Goal: Check status: Check status

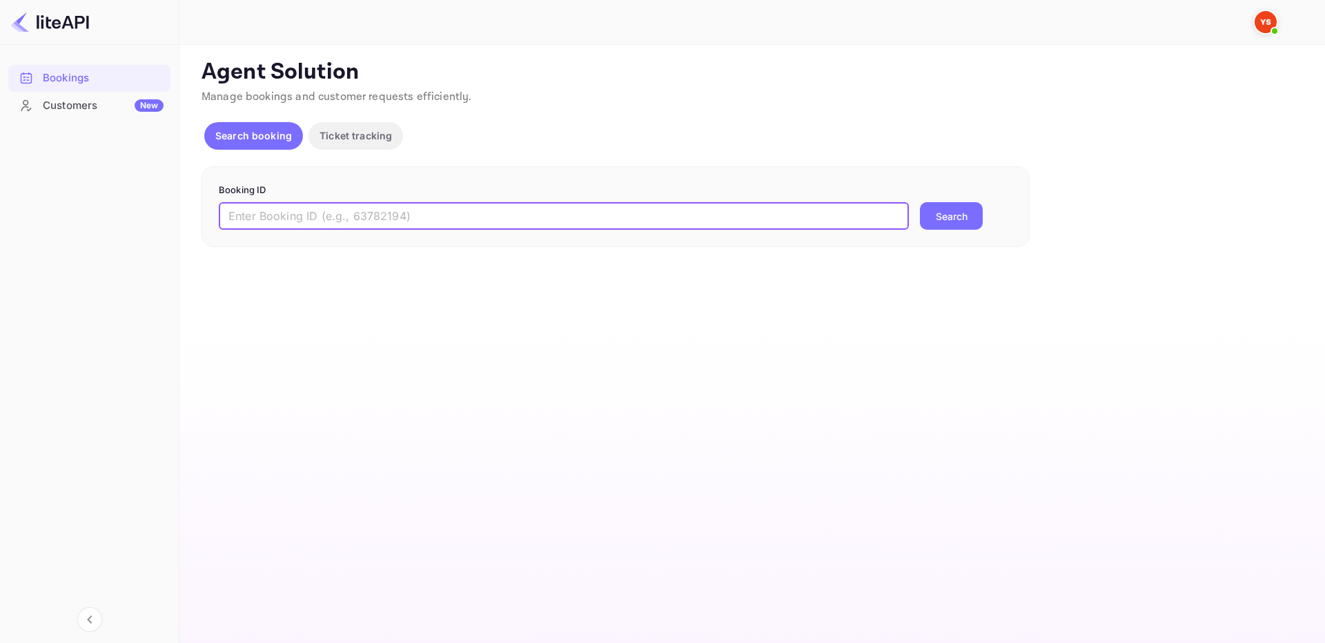
drag, startPoint x: 580, startPoint y: 215, endPoint x: 618, endPoint y: 222, distance: 39.3
click at [580, 214] on input "text" at bounding box center [564, 216] width 690 height 28
paste input "9300824"
type input "9300824"
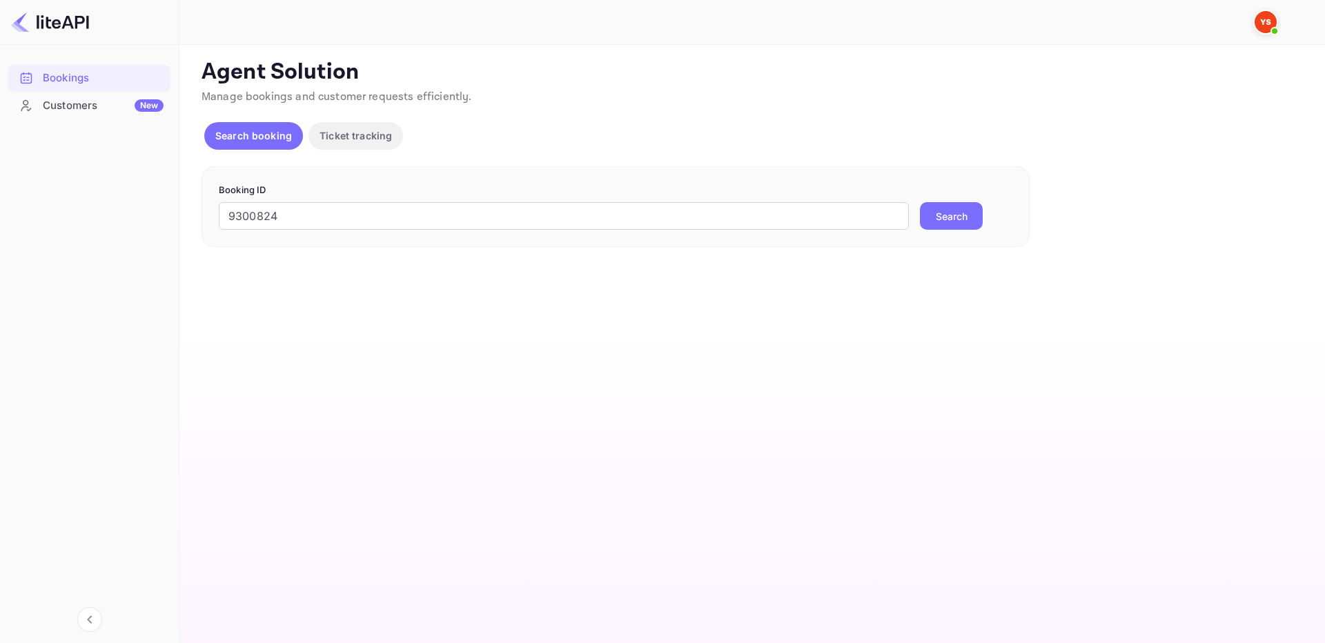
click at [958, 210] on button "Search" at bounding box center [951, 216] width 63 height 28
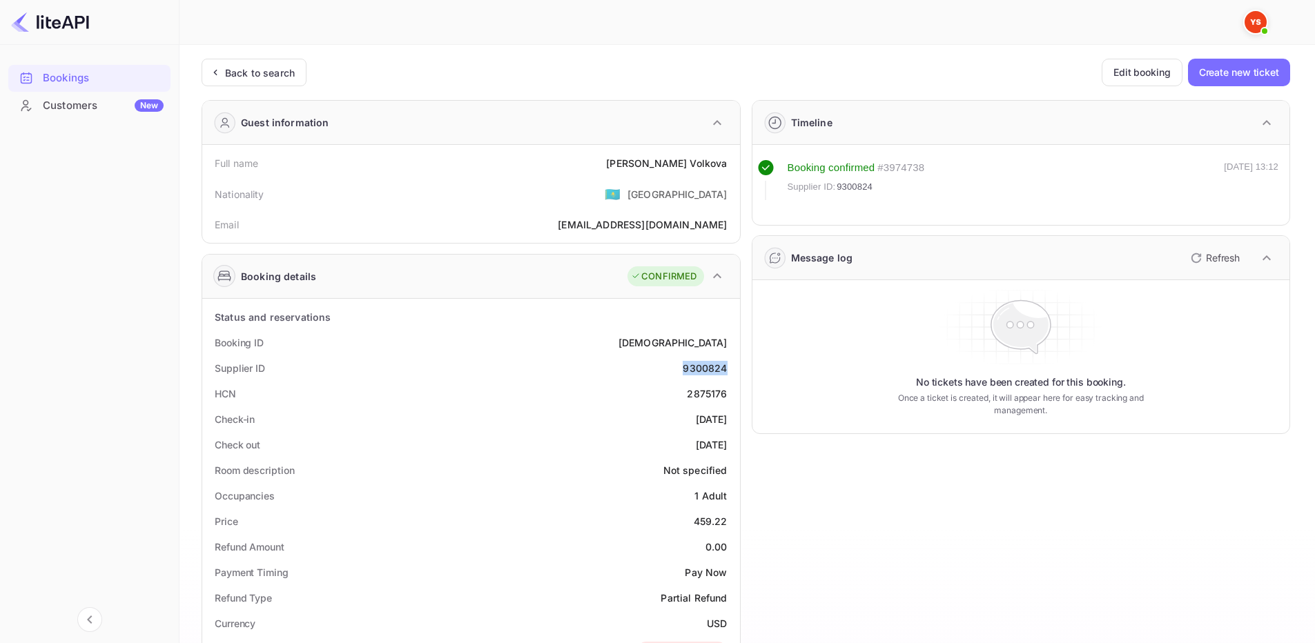
drag, startPoint x: 677, startPoint y: 366, endPoint x: 729, endPoint y: 366, distance: 52.5
click at [729, 366] on div "Supplier ID 9300824" at bounding box center [471, 368] width 527 height 26
copy div "9300824"
drag, startPoint x: 639, startPoint y: 163, endPoint x: 731, endPoint y: 169, distance: 92.0
click at [731, 169] on div "Full name Ekaterina Volkova" at bounding box center [471, 163] width 527 height 26
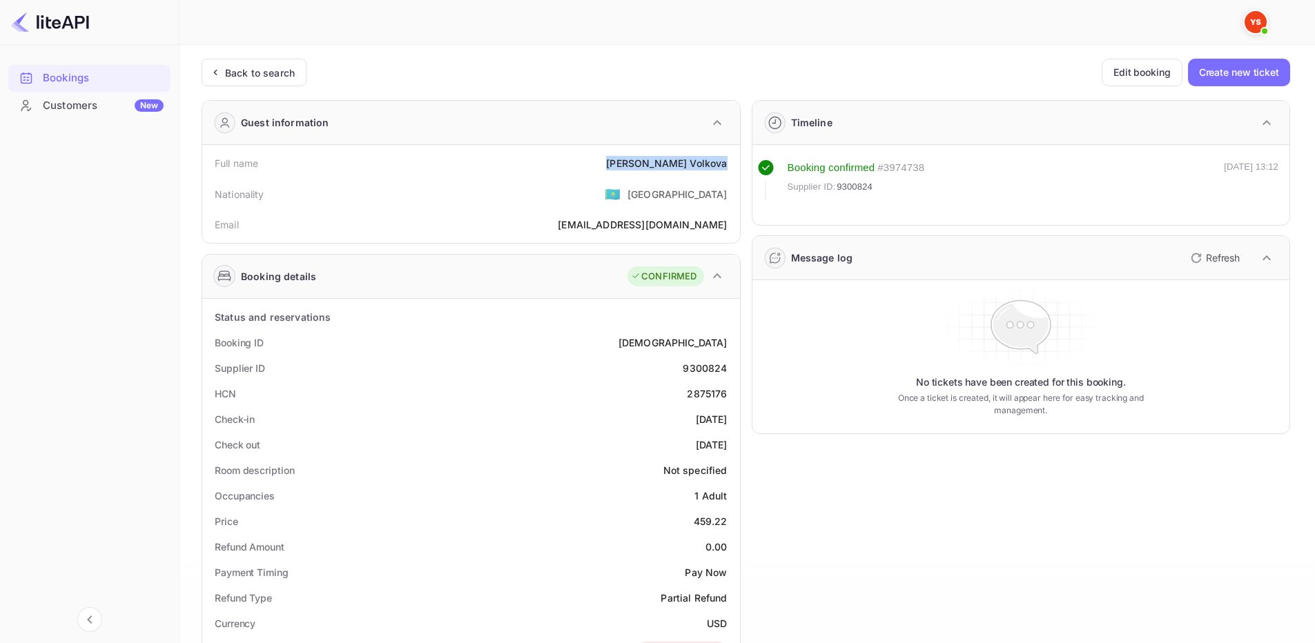
copy div "Ekaterina Volkova"
drag, startPoint x: 703, startPoint y: 522, endPoint x: 729, endPoint y: 525, distance: 26.5
click at [729, 525] on div "Price 459.22" at bounding box center [471, 522] width 527 height 26
copy div "459.22"
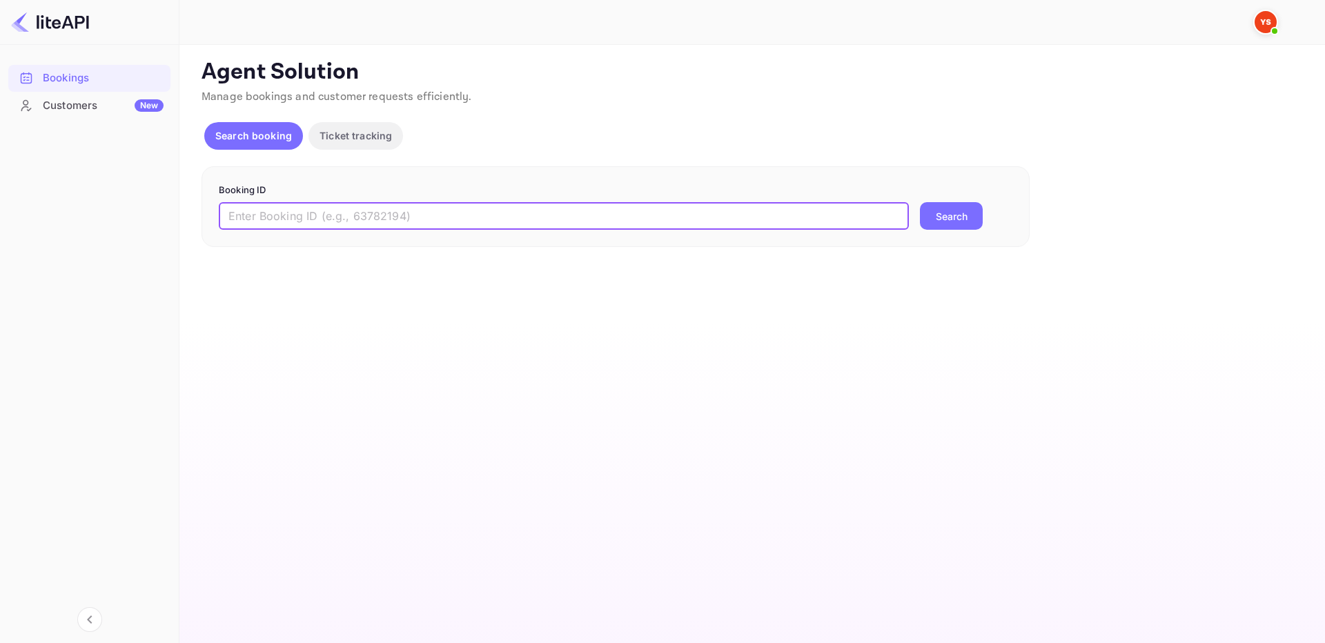
click at [774, 222] on input "text" at bounding box center [564, 216] width 690 height 28
paste input "9348800"
type input "9348800"
click at [951, 217] on button "Search" at bounding box center [951, 216] width 63 height 28
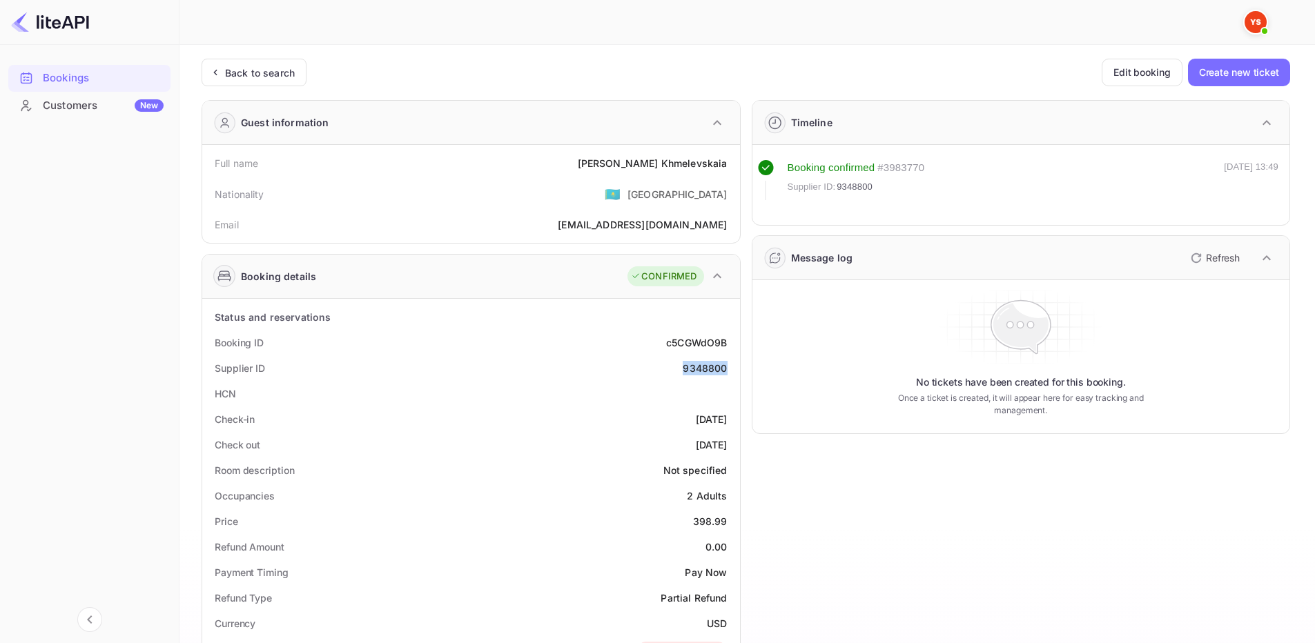
drag, startPoint x: 681, startPoint y: 366, endPoint x: 725, endPoint y: 371, distance: 43.7
click at [725, 371] on div "Supplier ID 9348800" at bounding box center [471, 368] width 527 height 26
copy div "9348800"
drag, startPoint x: 657, startPoint y: 170, endPoint x: 729, endPoint y: 169, distance: 71.8
click at [729, 169] on div "Full name Elena Khmelevskaia" at bounding box center [471, 163] width 527 height 26
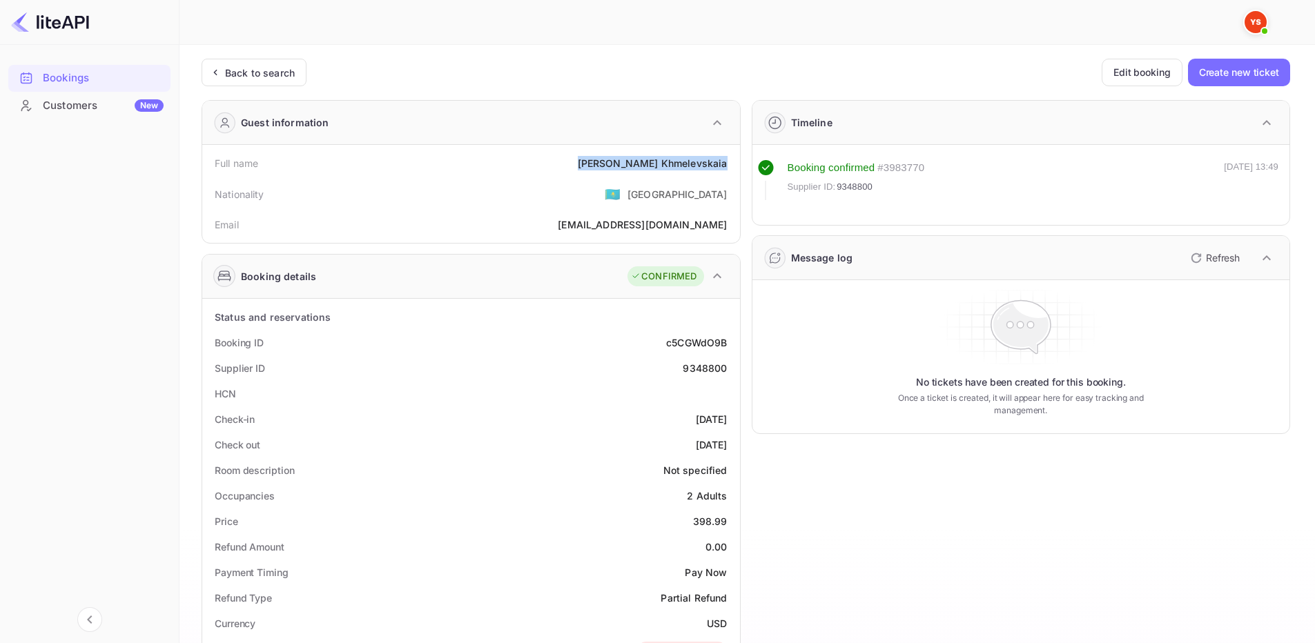
copy div "Elena Khmelevskaia"
drag, startPoint x: 690, startPoint y: 522, endPoint x: 733, endPoint y: 519, distance: 42.9
click at [733, 519] on div "Price 398.99" at bounding box center [471, 522] width 527 height 26
copy div "398.99"
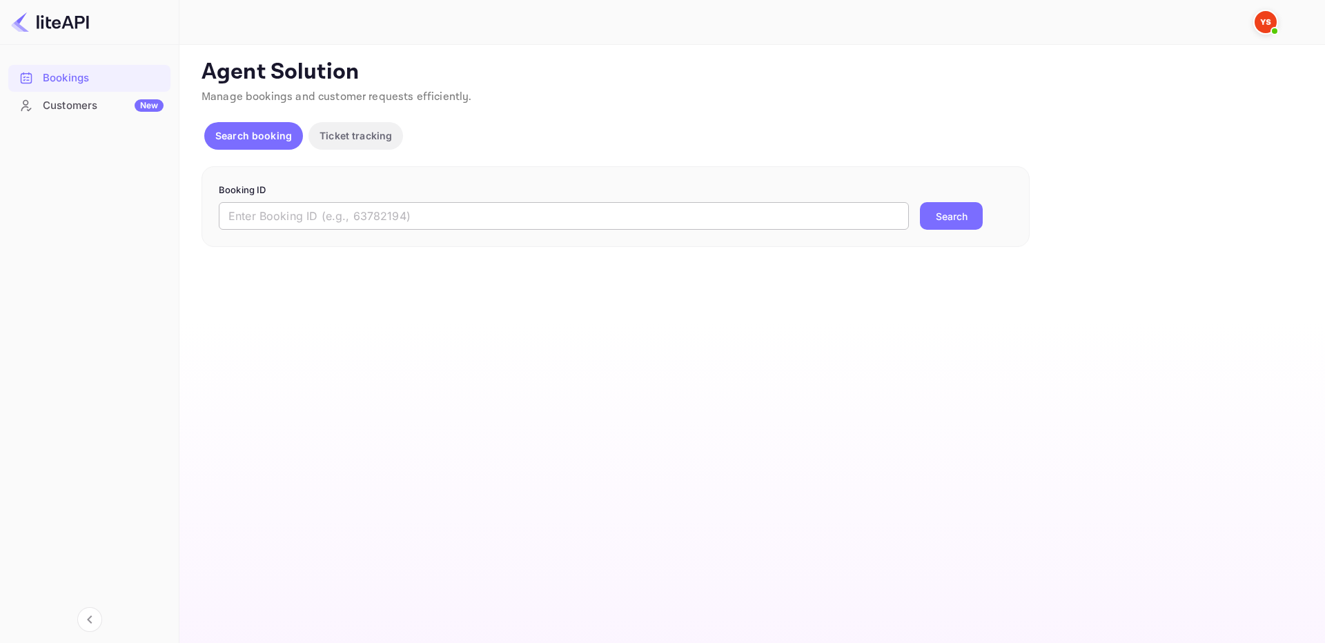
click at [646, 221] on input "text" at bounding box center [564, 216] width 690 height 28
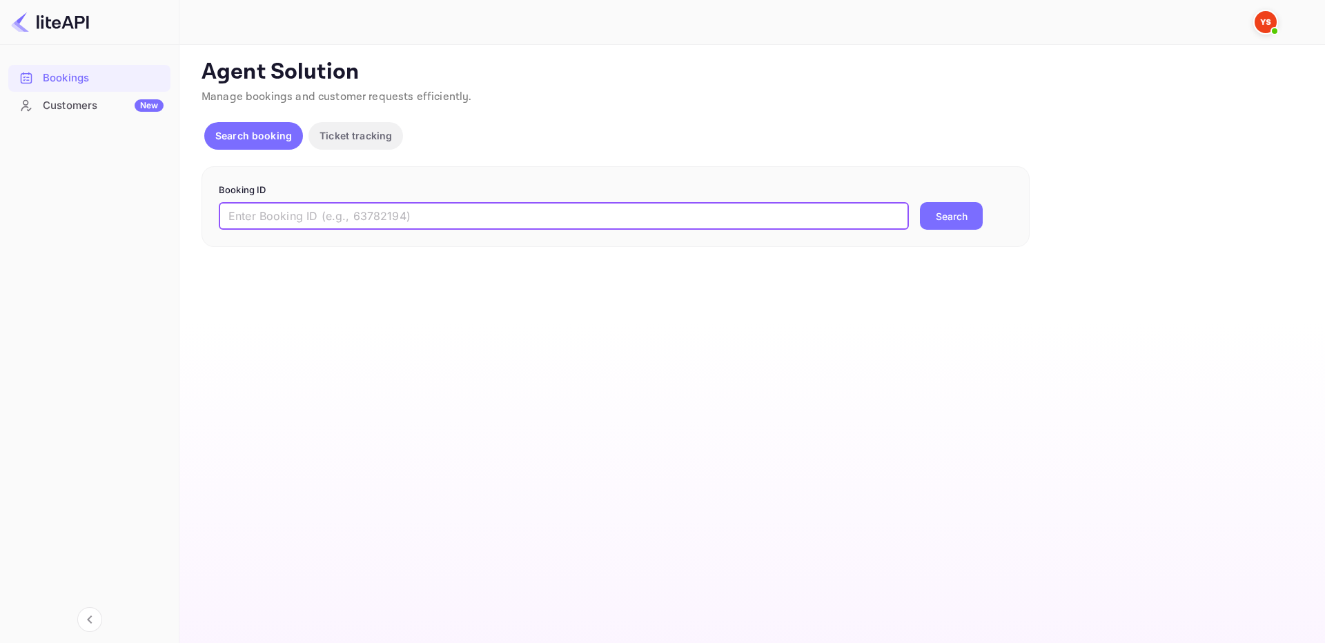
paste input "8493864"
type input "8493864"
click at [993, 202] on form "Booking ID 8493864 ​ Search" at bounding box center [616, 207] width 794 height 47
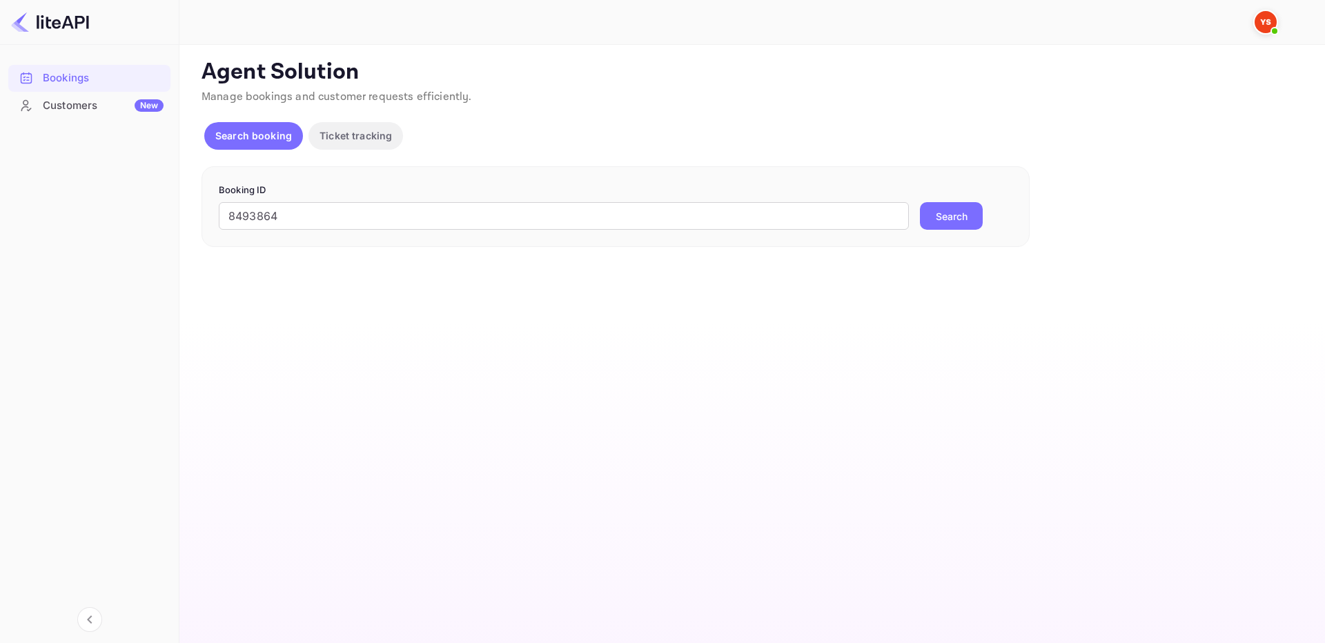
click at [965, 214] on button "Search" at bounding box center [951, 216] width 63 height 28
drag, startPoint x: 754, startPoint y: 197, endPoint x: 765, endPoint y: 211, distance: 17.7
click at [753, 202] on form "Booking ID ​ Search" at bounding box center [616, 207] width 794 height 47
click at [775, 217] on input "text" at bounding box center [564, 216] width 690 height 28
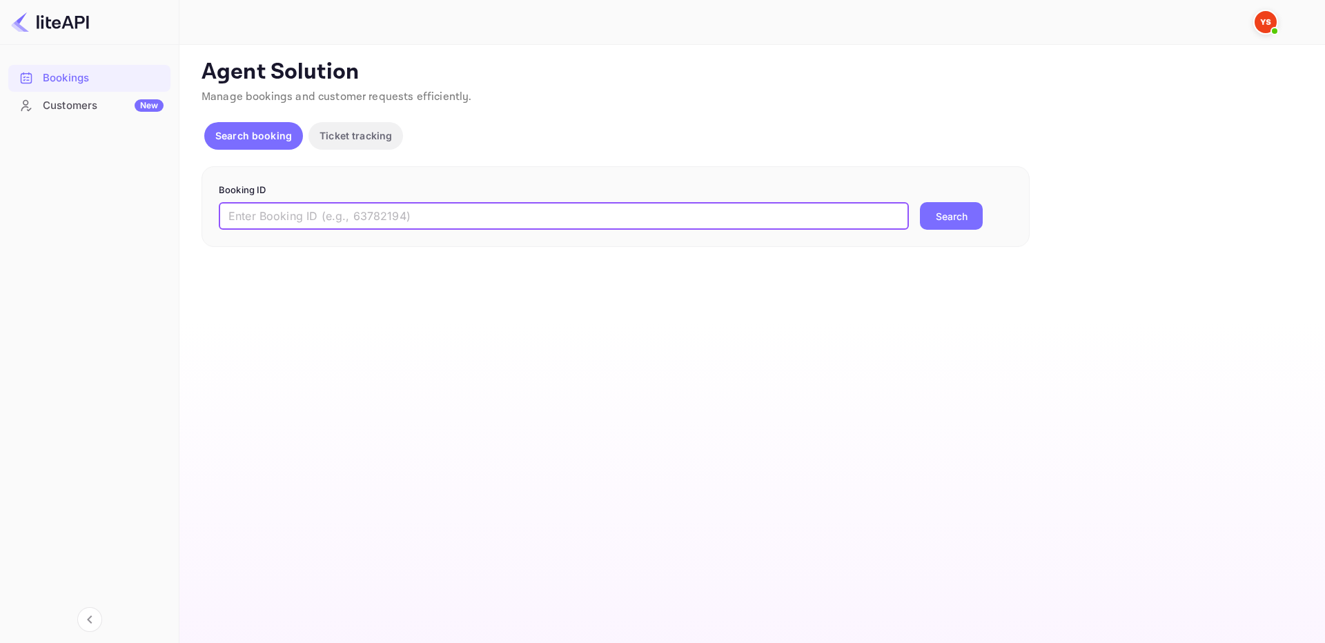
paste input "9250837"
type input "9250837"
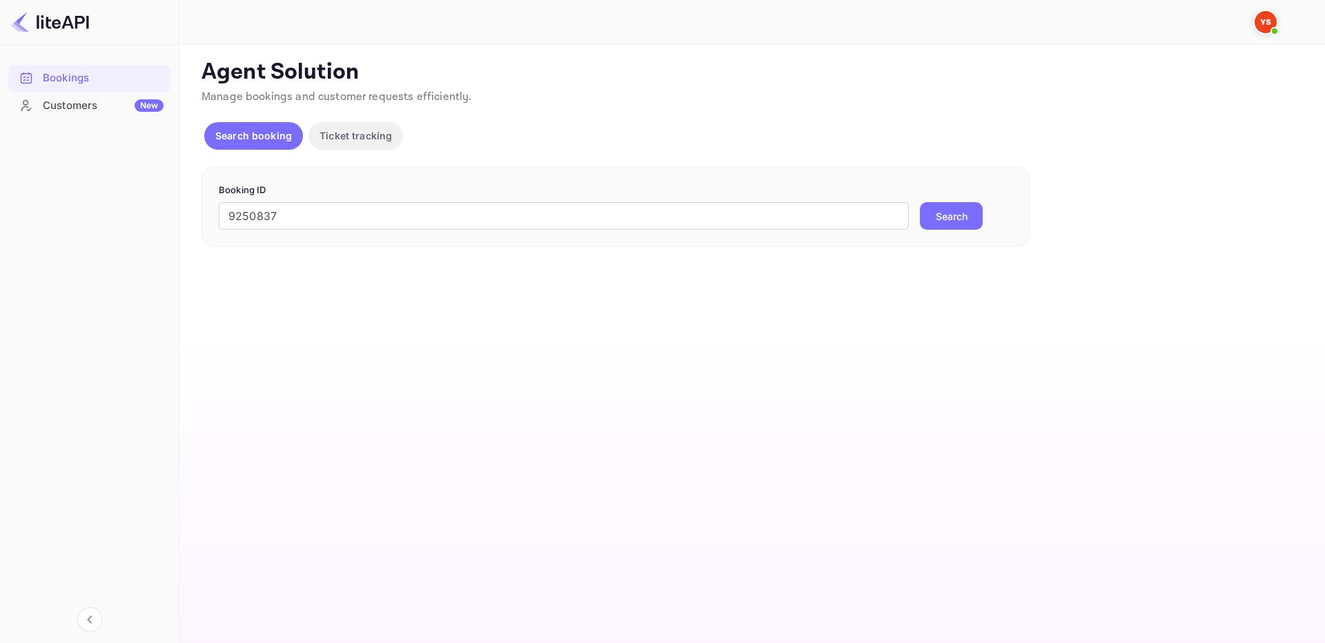
click at [954, 210] on button "Search" at bounding box center [951, 216] width 63 height 28
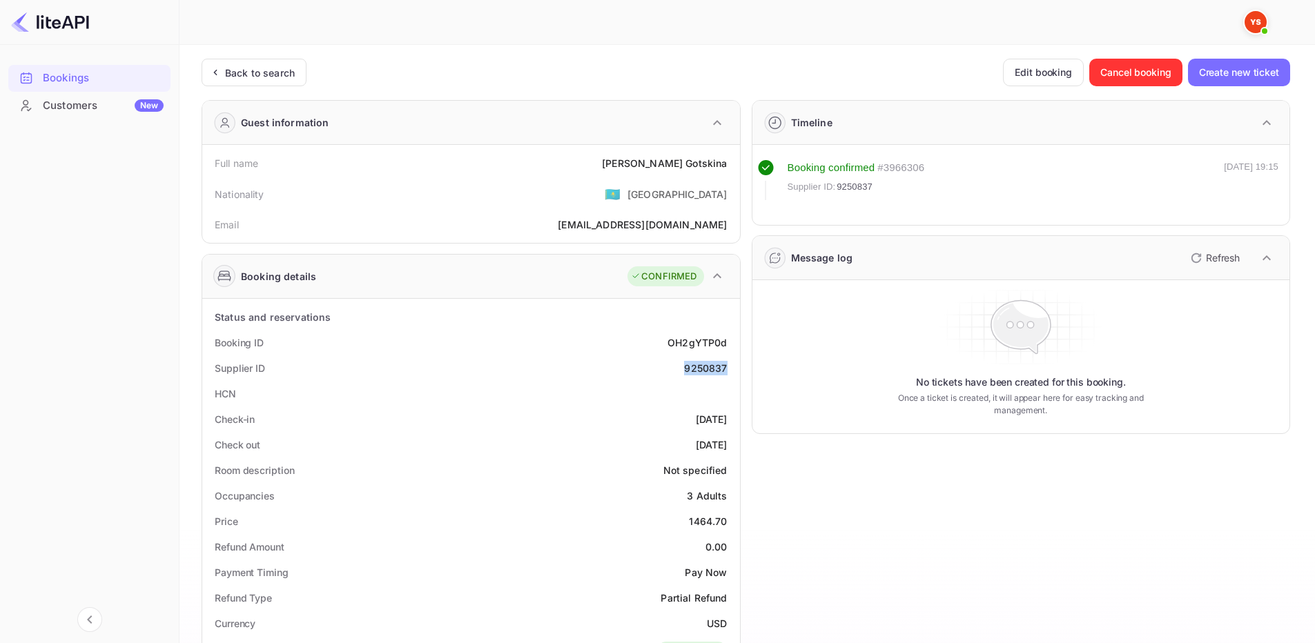
drag, startPoint x: 706, startPoint y: 373, endPoint x: 729, endPoint y: 371, distance: 22.8
click at [729, 371] on div "Supplier ID 9250837" at bounding box center [471, 368] width 527 height 26
copy div "9250837"
drag, startPoint x: 658, startPoint y: 161, endPoint x: 736, endPoint y: 170, distance: 77.8
click at [736, 170] on div "Full name [PERSON_NAME] Nationality 🇰🇿 [DEMOGRAPHIC_DATA] [PERSON_NAME] [PERSON…" at bounding box center [471, 194] width 538 height 98
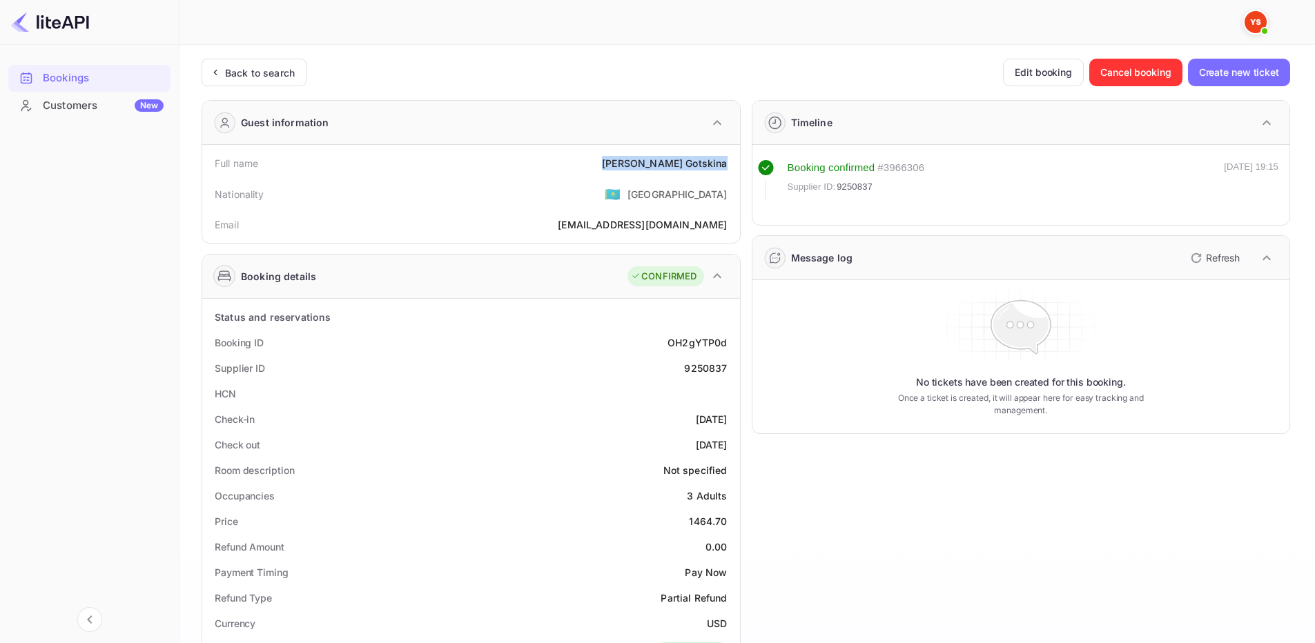
copy div "[PERSON_NAME]"
drag, startPoint x: 688, startPoint y: 525, endPoint x: 732, endPoint y: 523, distance: 44.2
click at [732, 523] on div "Price 1464.70" at bounding box center [471, 522] width 527 height 26
copy div "1464.70"
